Goal: Task Accomplishment & Management: Manage account settings

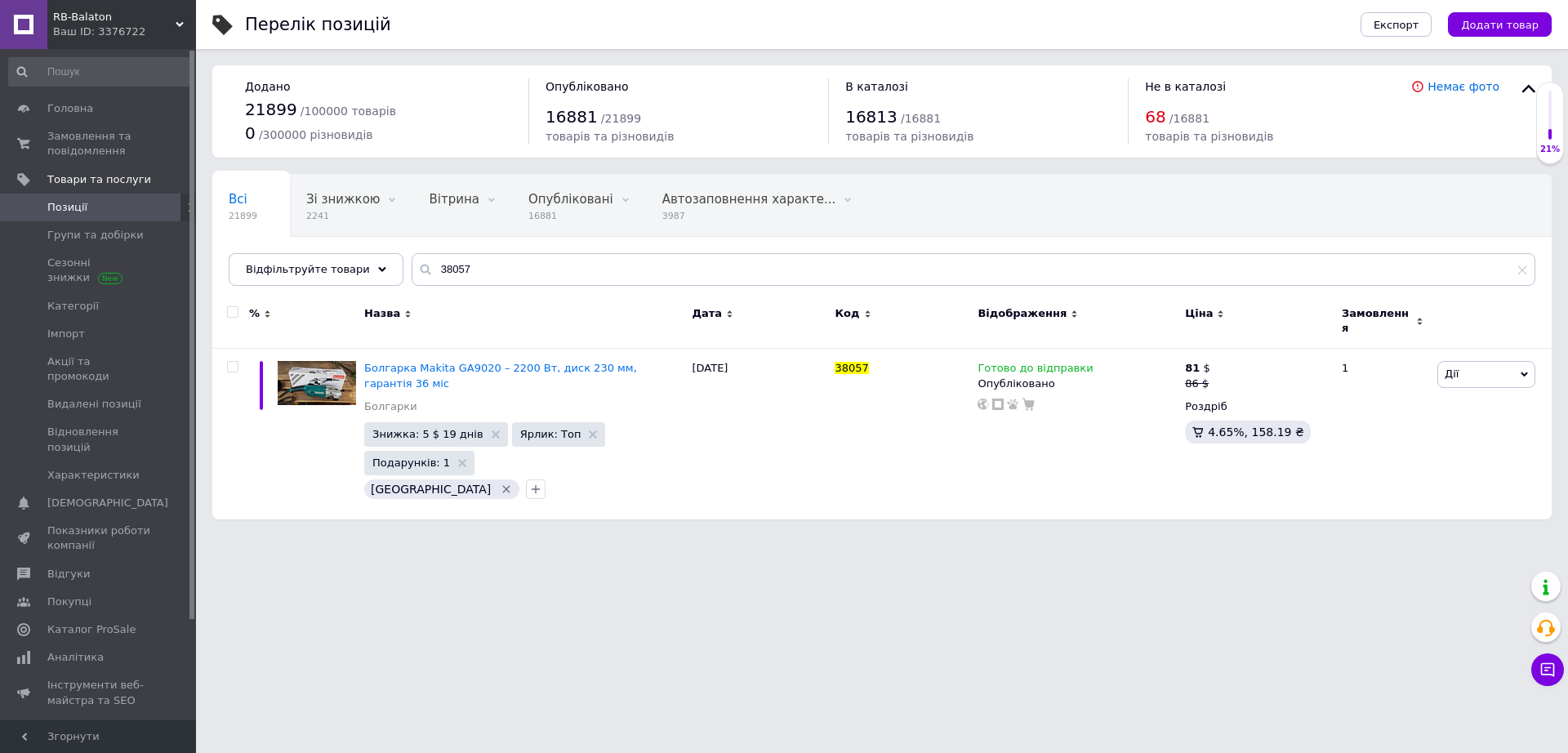
click at [542, 256] on input "38057" at bounding box center [973, 269] width 1123 height 32
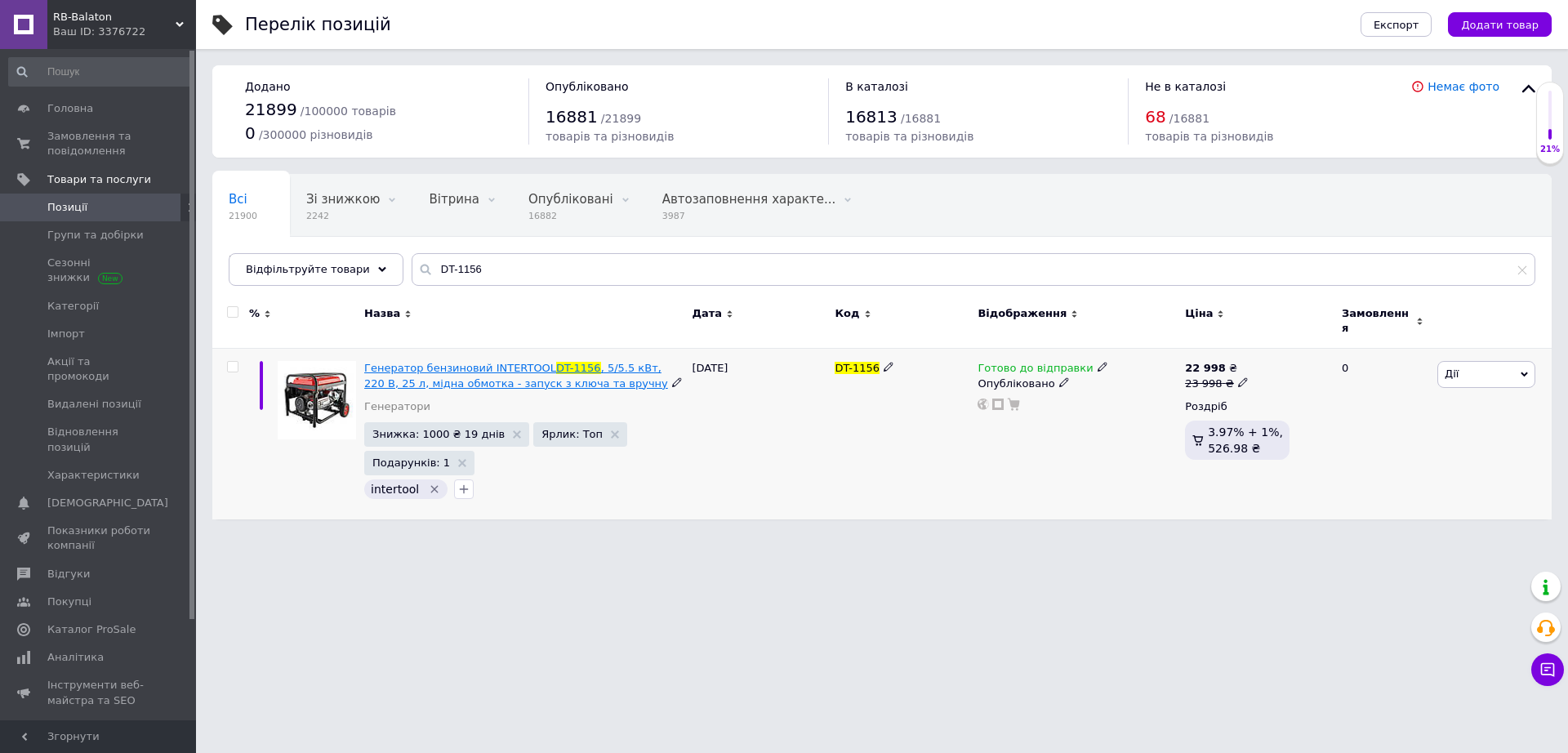
type input "DT-1156"
click at [547, 370] on span ", 5/5.5 кВт, 220 В, 25 л, мідна обмотка - запуск з ключа та вручну" at bounding box center [516, 375] width 304 height 27
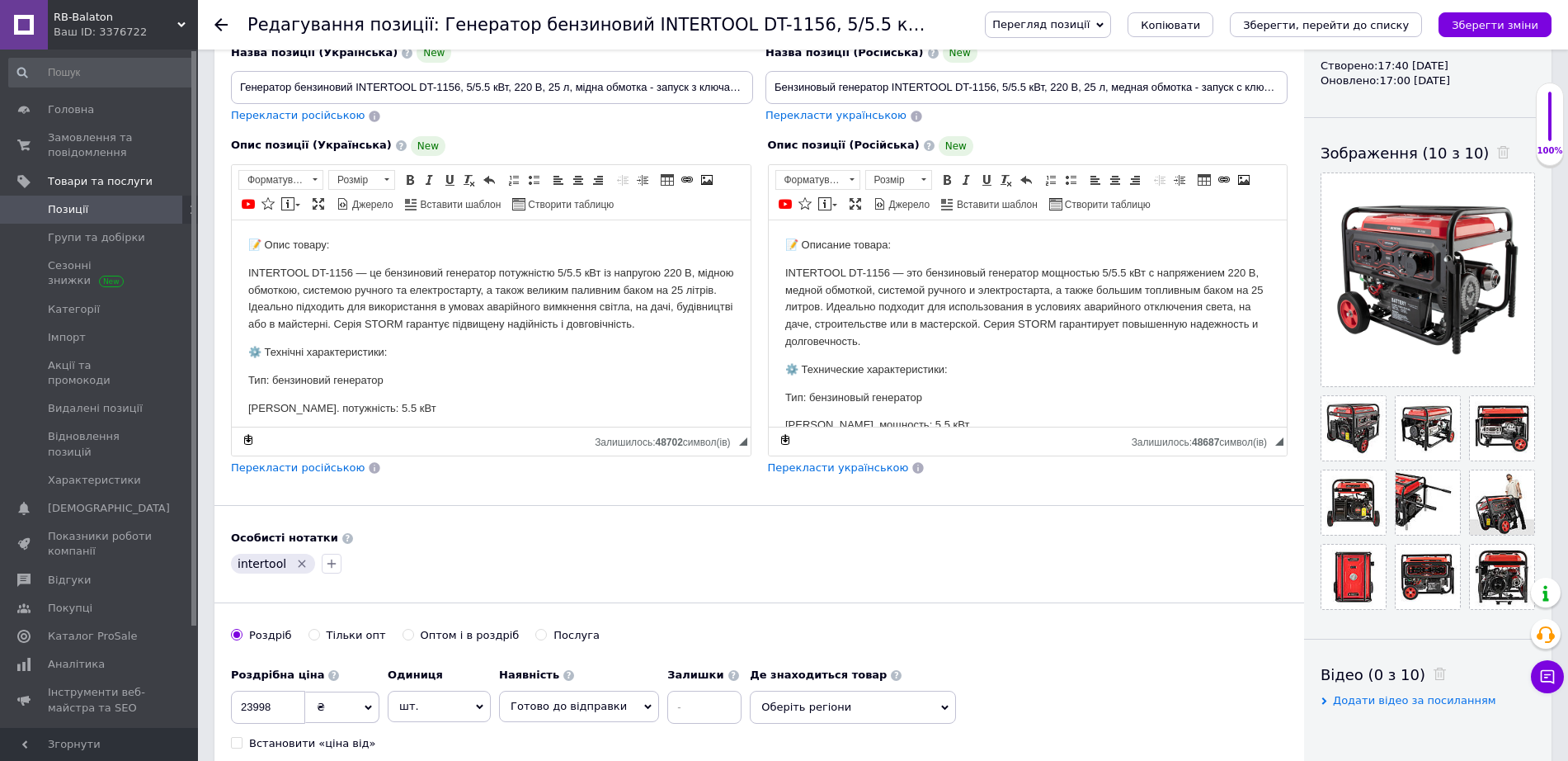
click at [1378, 32] on icon "Зберегти, перейти до списку" at bounding box center [1326, 25] width 166 height 13
